Goal: Ask a question

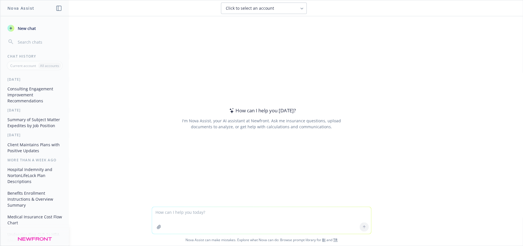
click at [202, 214] on textarea at bounding box center [261, 220] width 219 height 27
click at [175, 213] on textarea "why review claims data and utilization for a client" at bounding box center [261, 220] width 219 height 27
type textarea "why review healthcare claims data and utilization for a client"
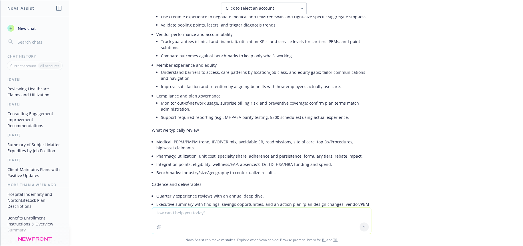
scroll to position [133, 0]
